Goal: Task Accomplishment & Management: Complete application form

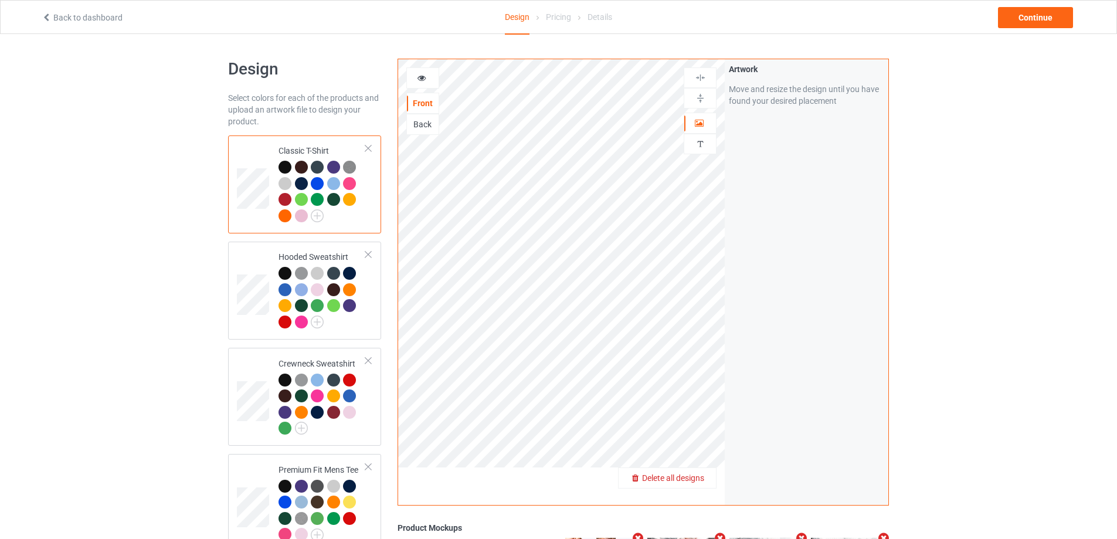
click at [698, 478] on span "Delete all designs" at bounding box center [673, 477] width 62 height 9
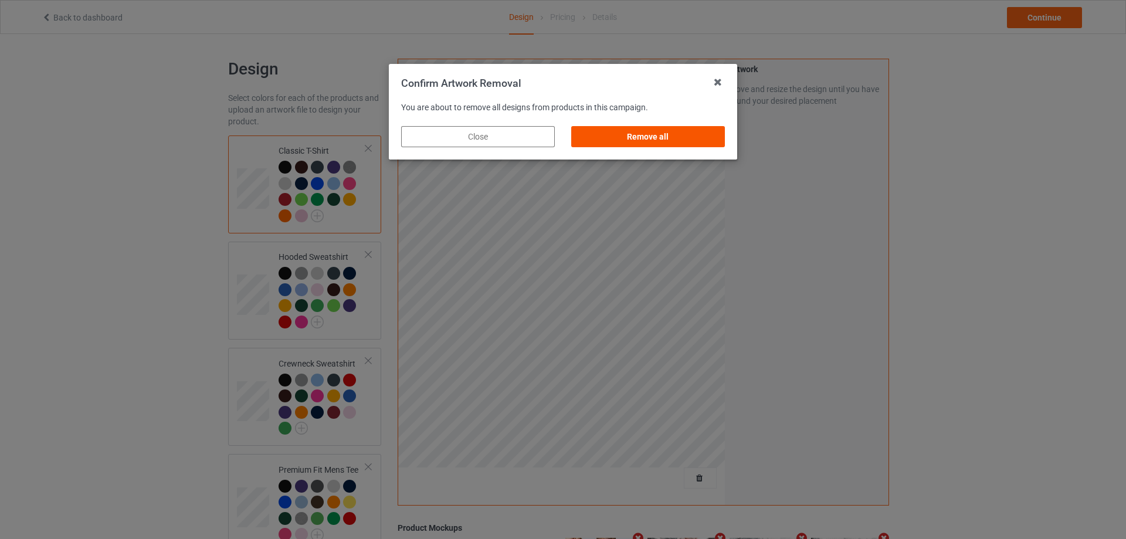
click at [630, 147] on div "Remove all" at bounding box center [648, 136] width 154 height 21
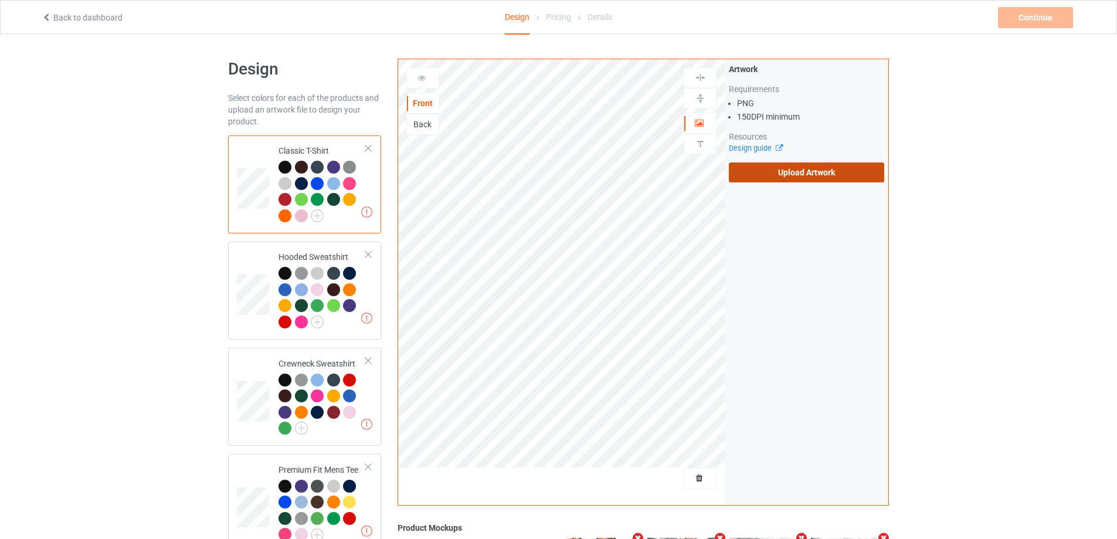
click at [810, 174] on label "Upload Artwork" at bounding box center [806, 172] width 155 height 20
click at [0, 0] on input "Upload Artwork" at bounding box center [0, 0] width 0 height 0
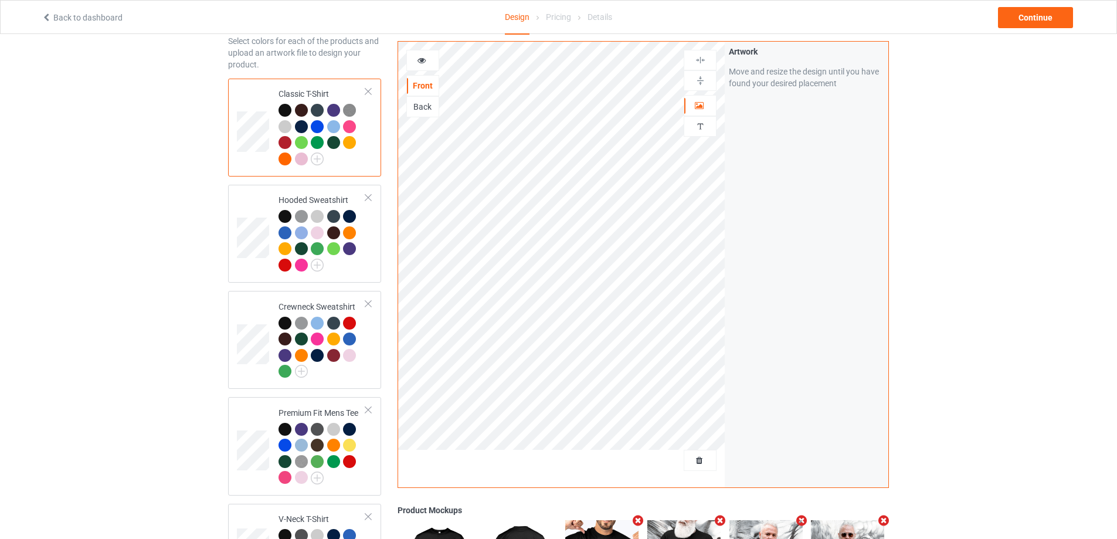
scroll to position [54, 0]
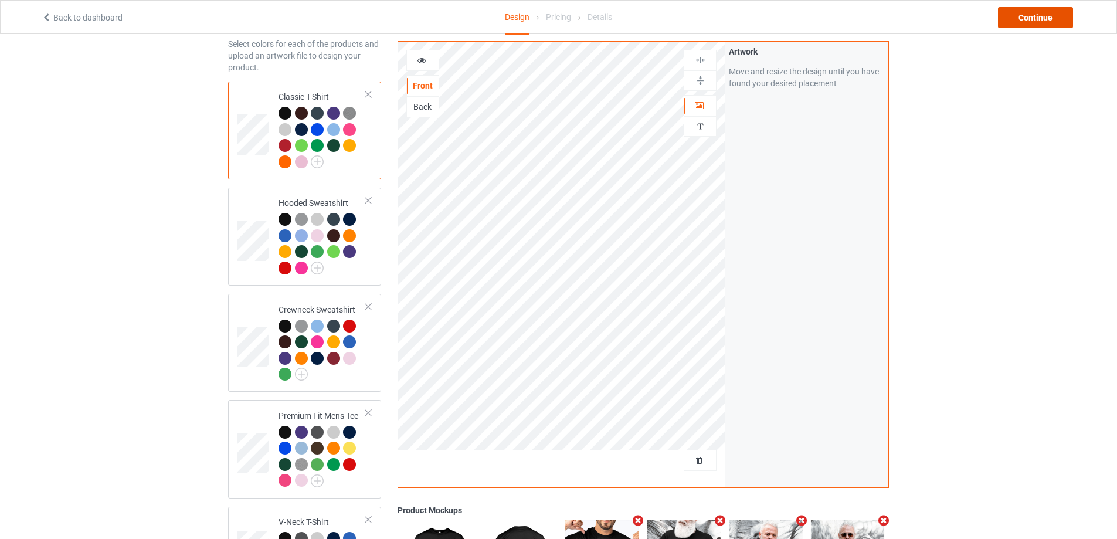
click at [1038, 19] on div "Continue" at bounding box center [1035, 17] width 75 height 21
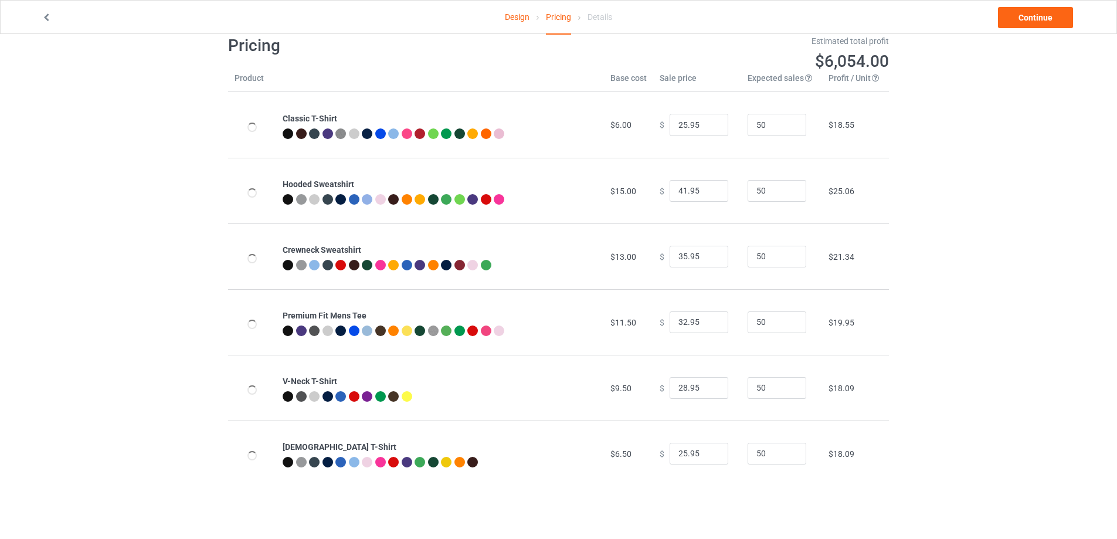
scroll to position [34, 0]
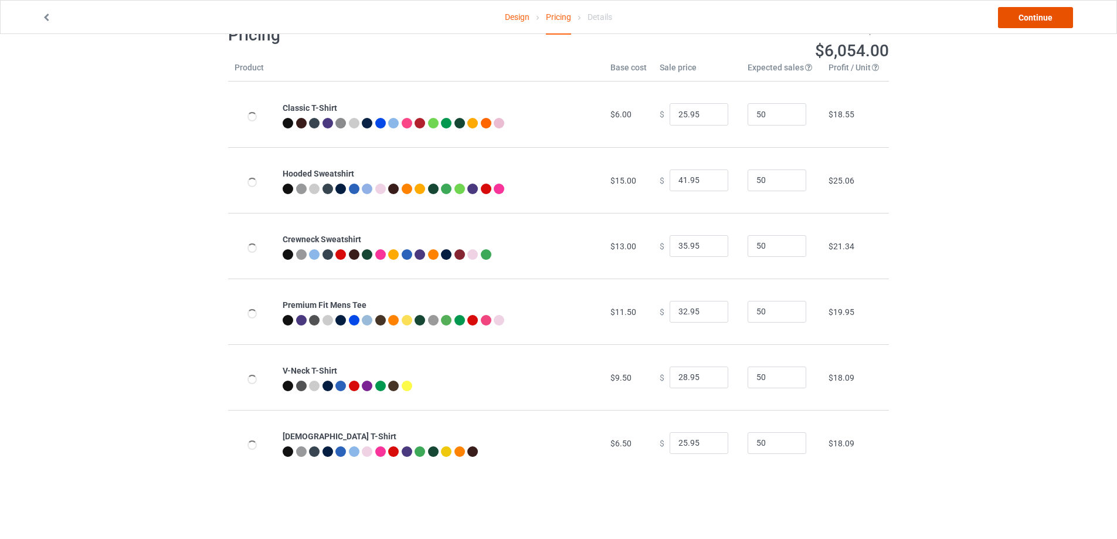
click at [1041, 22] on link "Continue" at bounding box center [1035, 17] width 75 height 21
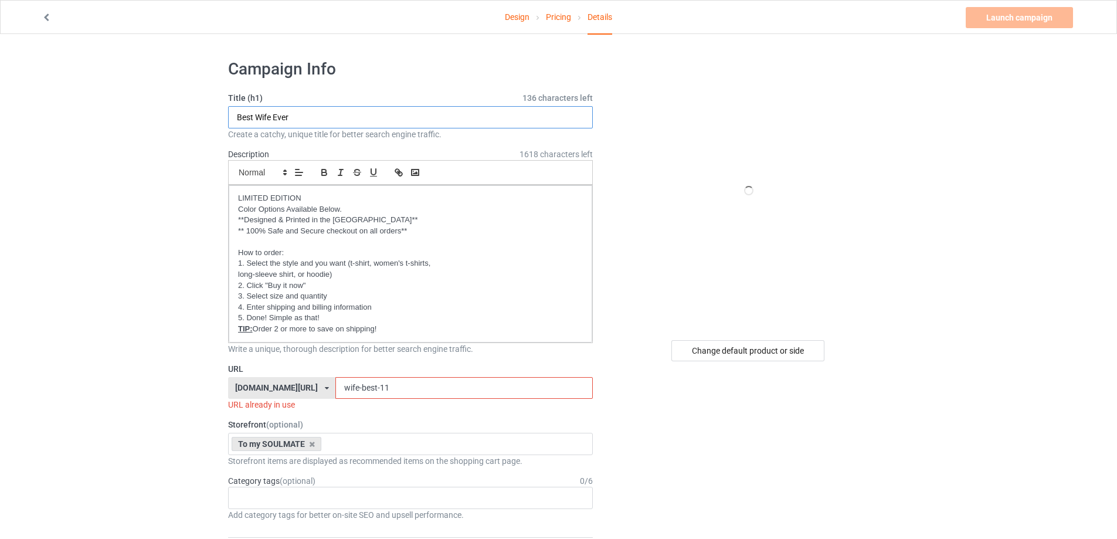
drag, startPoint x: 271, startPoint y: 115, endPoint x: 404, endPoint y: 144, distance: 135.6
click at [253, 119] on input "Best Wife Ever" at bounding box center [410, 117] width 365 height 22
type input "Best Grandma Ever"
drag, startPoint x: 401, startPoint y: 389, endPoint x: 228, endPoint y: 392, distance: 173.0
click at [228, 392] on div "[DOMAIN_NAME][URL] [DOMAIN_NAME][URL] [DOMAIN_NAME][URL] [DOMAIN_NAME][URL] [DO…" at bounding box center [410, 388] width 365 height 22
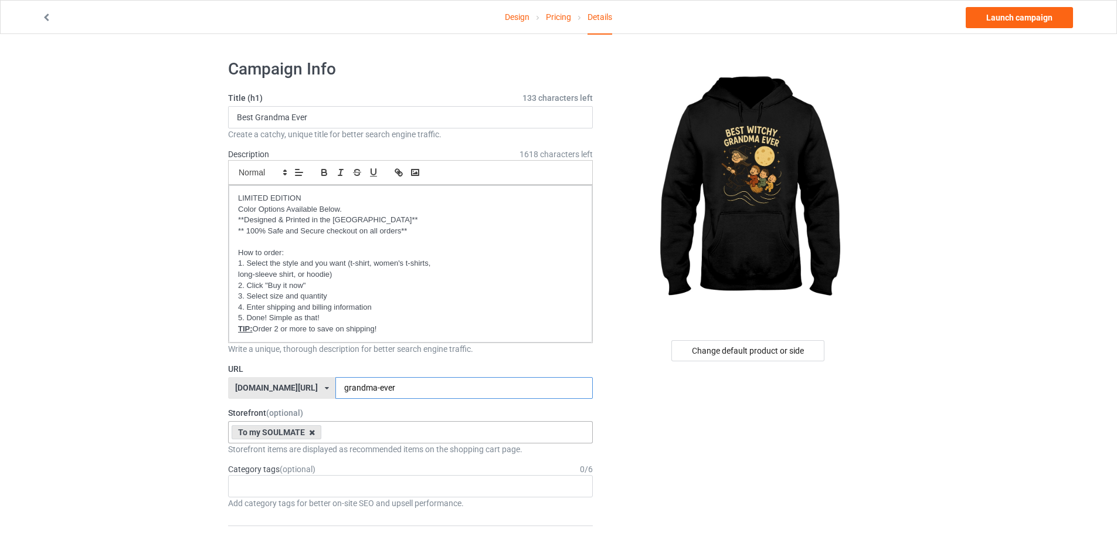
type input "grandma-ever"
click at [311, 433] on icon at bounding box center [312, 433] width 6 height 8
click at [1042, 16] on link "Launch campaign" at bounding box center [1019, 17] width 107 height 21
